Goal: Information Seeking & Learning: Learn about a topic

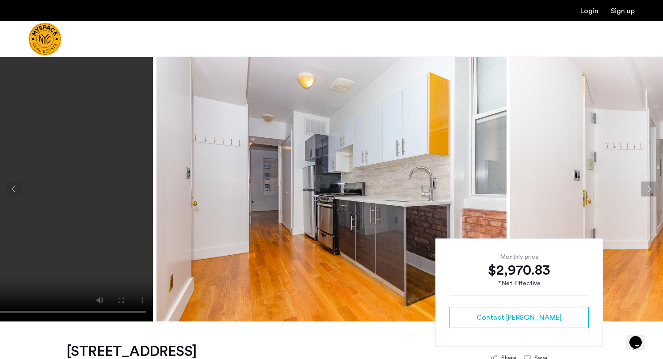
click at [501, 189] on button "Next apartment" at bounding box center [648, 189] width 15 height 15
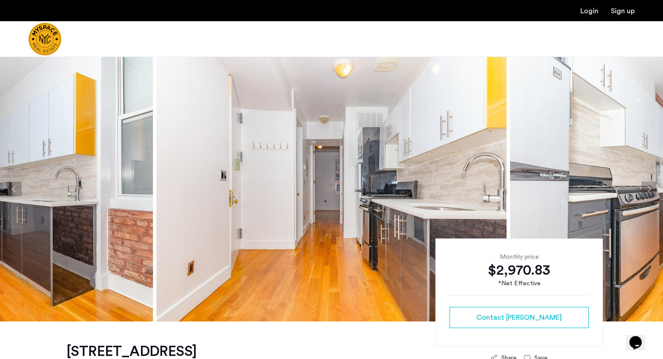
click at [501, 189] on button "Next apartment" at bounding box center [648, 189] width 15 height 15
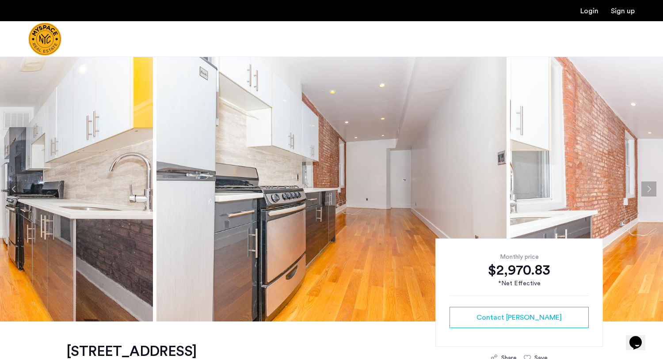
click at [501, 189] on button "Next apartment" at bounding box center [648, 189] width 15 height 15
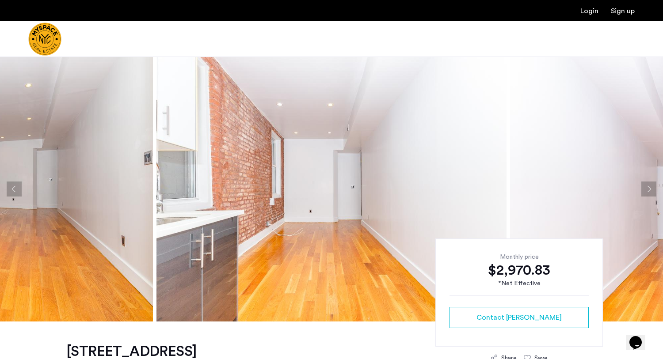
click at [501, 189] on button "Next apartment" at bounding box center [648, 189] width 15 height 15
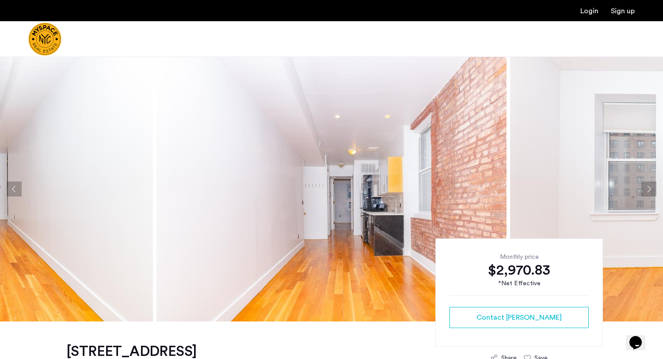
click at [501, 189] on button "Next apartment" at bounding box center [648, 189] width 15 height 15
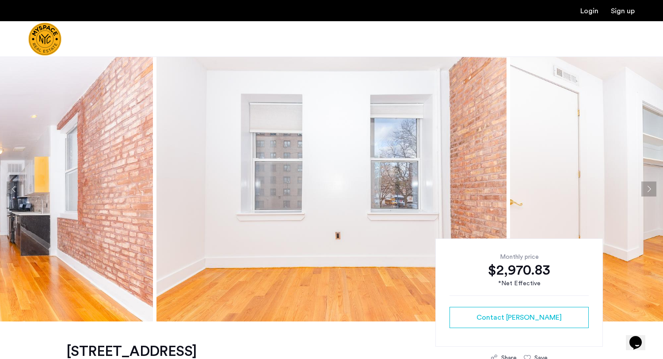
click at [501, 189] on button "Next apartment" at bounding box center [648, 189] width 15 height 15
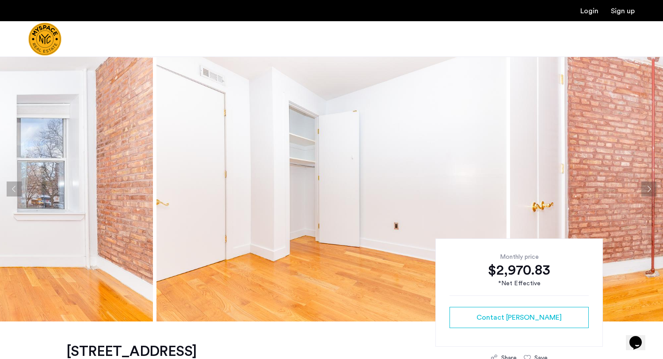
click at [501, 189] on button "Next apartment" at bounding box center [648, 189] width 15 height 15
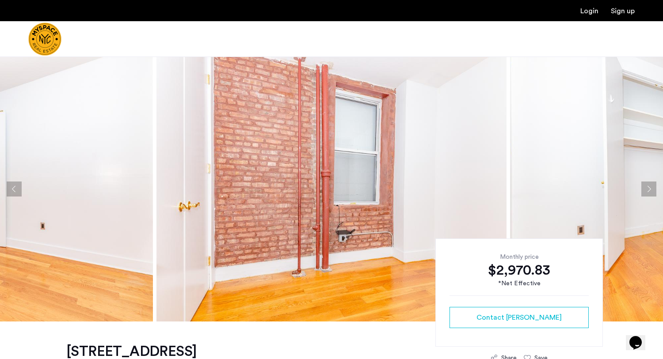
click at [501, 189] on button "Next apartment" at bounding box center [648, 189] width 15 height 15
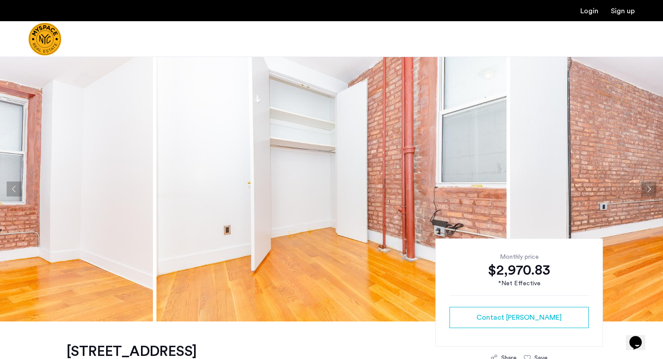
click at [501, 189] on button "Next apartment" at bounding box center [648, 189] width 15 height 15
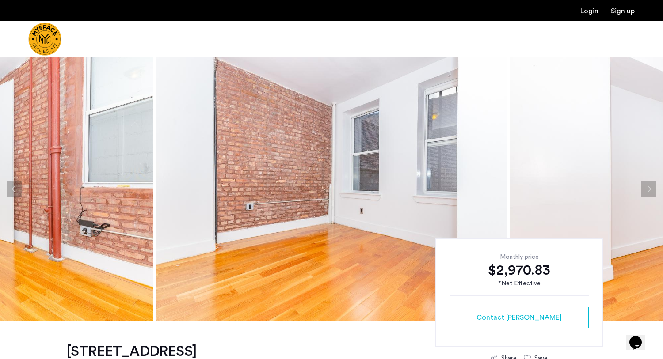
click at [501, 189] on button "Next apartment" at bounding box center [648, 189] width 15 height 15
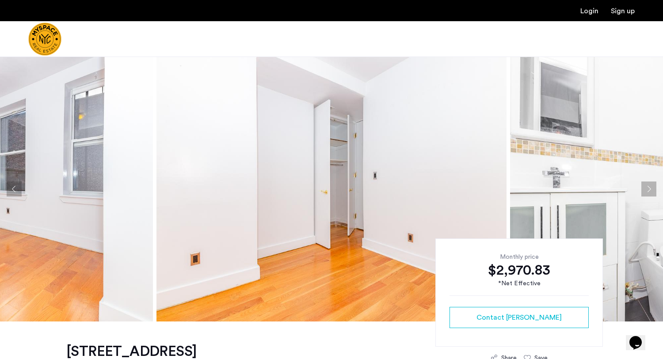
click at [501, 189] on button "Next apartment" at bounding box center [648, 189] width 15 height 15
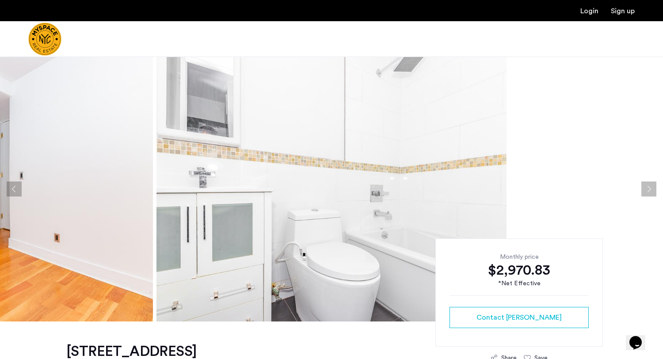
click at [501, 189] on button "Next apartment" at bounding box center [648, 189] width 15 height 15
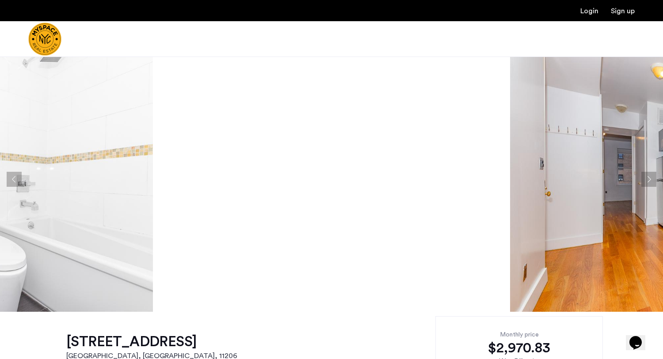
scroll to position [17, 0]
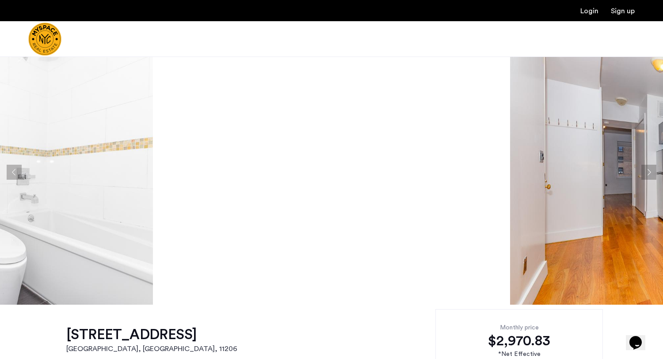
click at [435, 332] on div "Monthly price $2,970.83 *Net Effective Contact [PERSON_NAME]" at bounding box center [519, 363] width 168 height 108
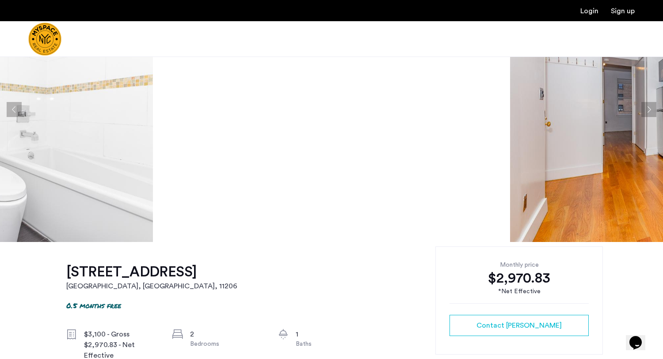
scroll to position [128, 0]
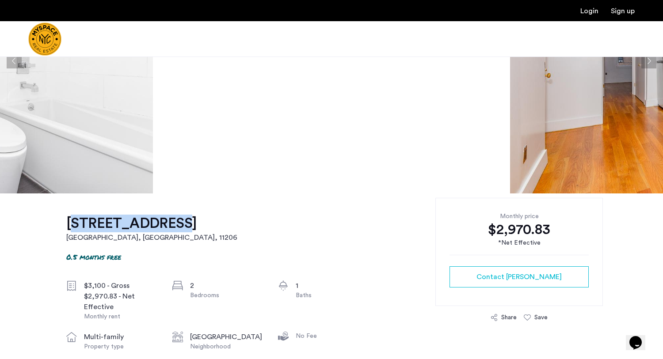
drag, startPoint x: 56, startPoint y: 226, endPoint x: 158, endPoint y: 226, distance: 101.7
copy h1 "[STREET_ADDRESS]"
